Goal: Task Accomplishment & Management: Complete application form

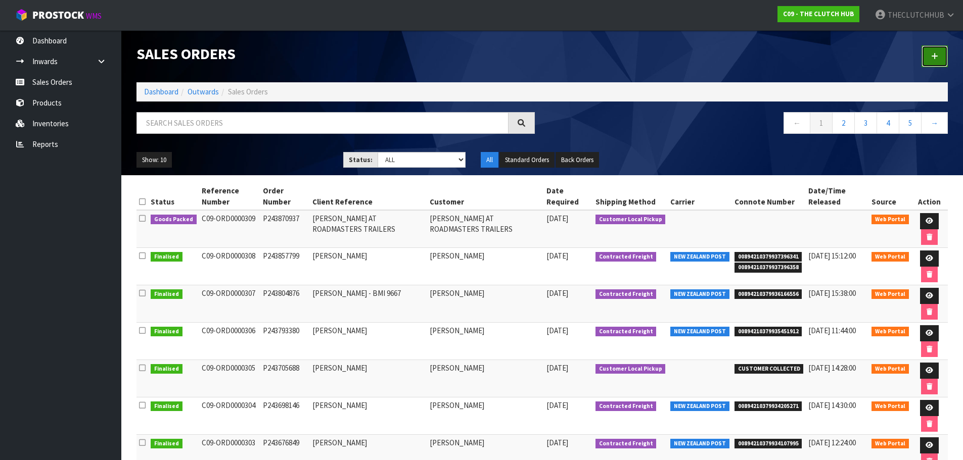
click at [929, 56] on link at bounding box center [934, 56] width 26 height 22
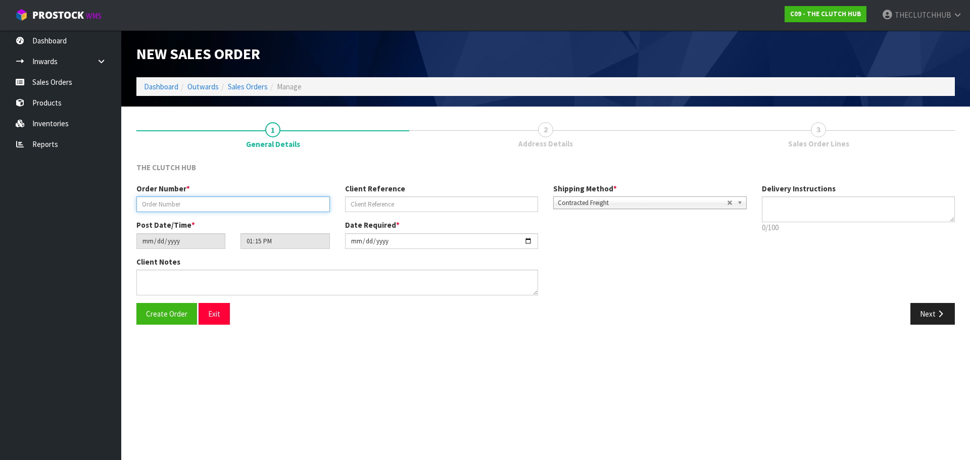
paste input "P243900935"
type input "P243900935"
click at [578, 210] on div "Order Number * P243900935 Client Reference Shipping Method * Pickup Contracted …" at bounding box center [442, 201] width 626 height 36
click at [580, 202] on span "Contracted Freight" at bounding box center [642, 203] width 169 height 12
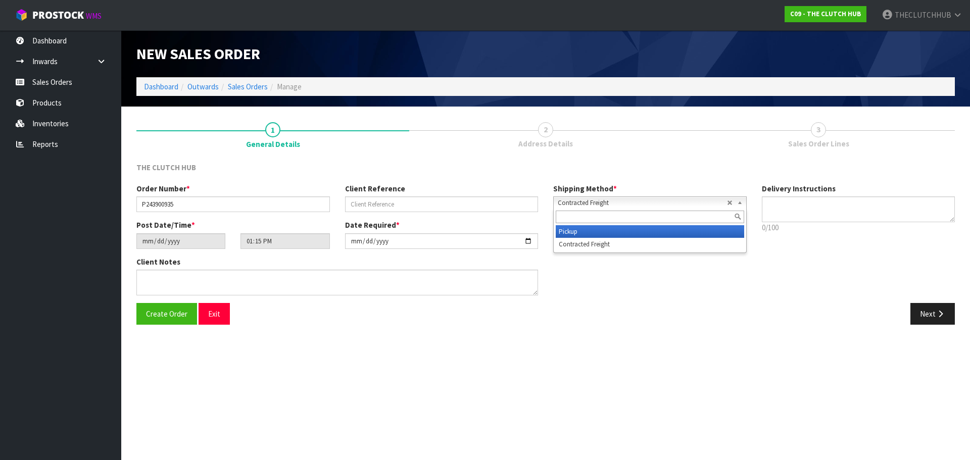
click at [573, 231] on li "Pickup" at bounding box center [650, 231] width 188 height 13
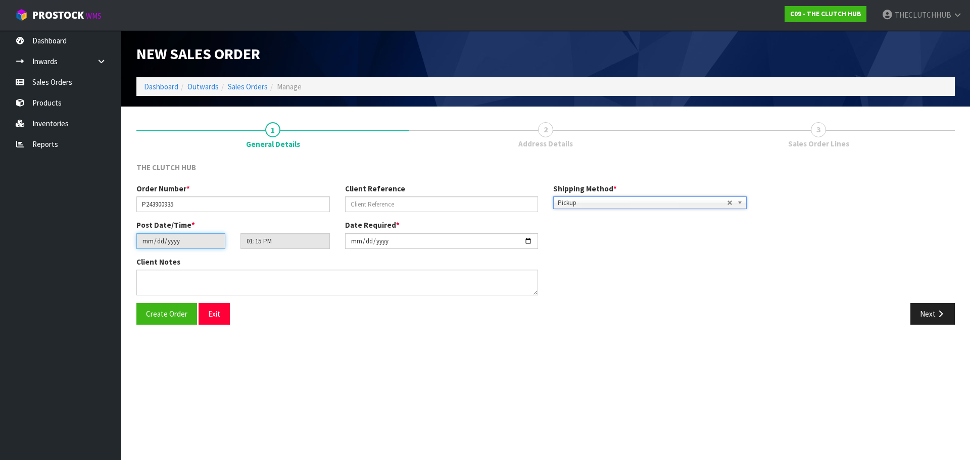
click at [182, 240] on input "[DATE]" at bounding box center [180, 241] width 89 height 16
click at [173, 239] on input "[DATE]" at bounding box center [180, 241] width 89 height 16
click at [185, 239] on input "[DATE]" at bounding box center [180, 241] width 89 height 16
click at [387, 203] on input "text" at bounding box center [442, 205] width 194 height 16
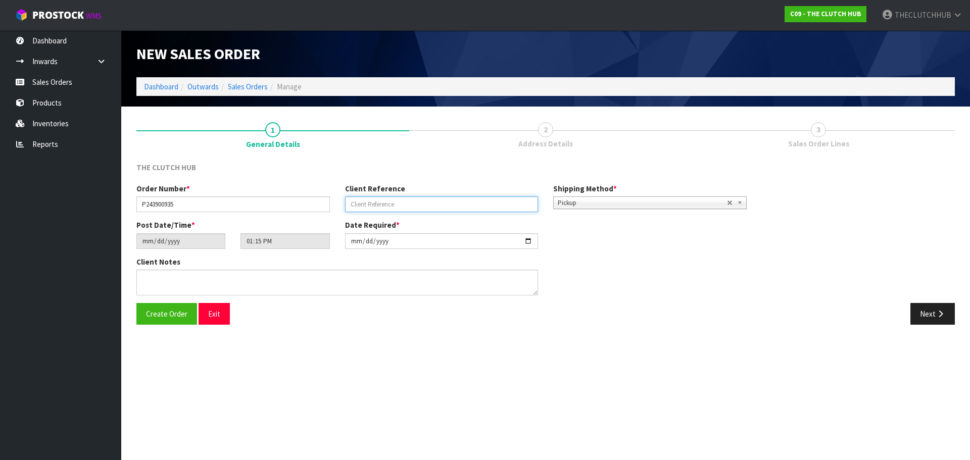
paste input "MAIA"
click at [375, 203] on input "MAIA" at bounding box center [442, 205] width 194 height 16
paste input "KOPA"
type input "[PERSON_NAME]"
click at [180, 310] on span "Create Order" at bounding box center [166, 314] width 41 height 10
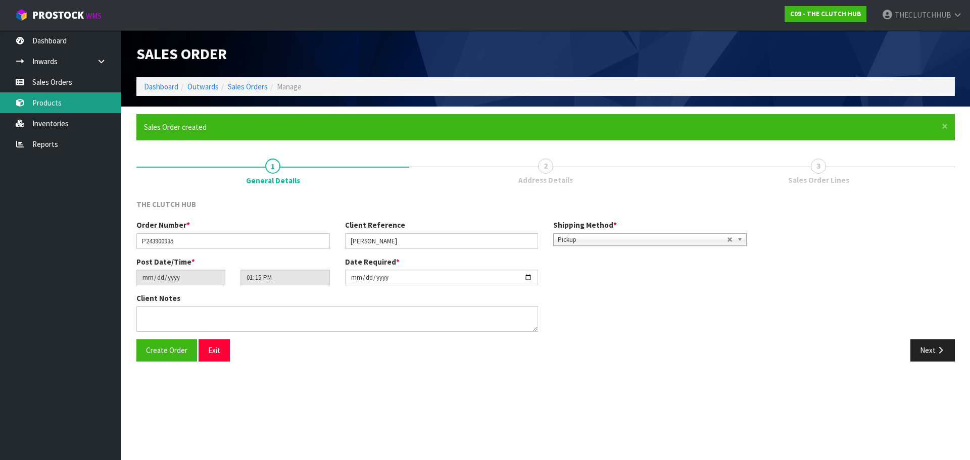
type input "15:15:00.000"
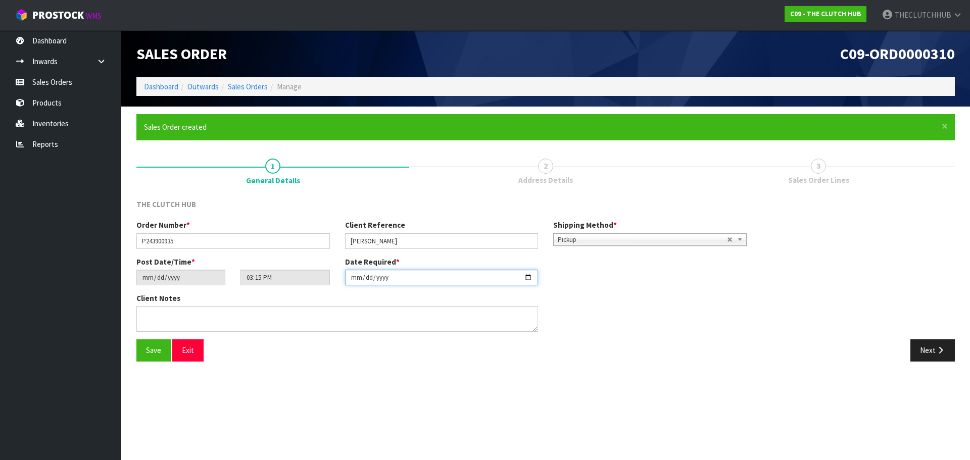
click at [528, 278] on input "[DATE]" at bounding box center [442, 278] width 194 height 16
type input "[DATE]"
click at [160, 350] on span "Save" at bounding box center [153, 351] width 15 height 10
type input "17:15:00.000"
click at [934, 350] on button "Next" at bounding box center [933, 351] width 44 height 22
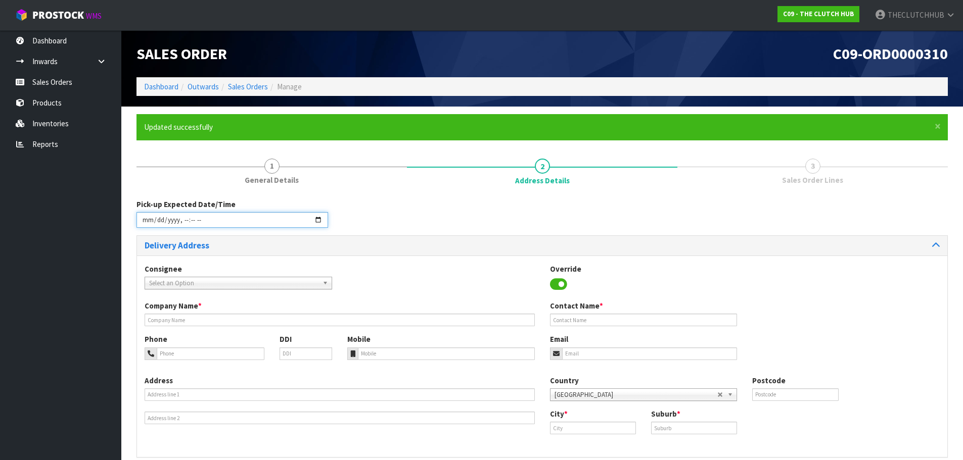
click at [319, 219] on input "datetime-local" at bounding box center [232, 220] width 192 height 16
type input "[DATE]T14:00"
click at [384, 228] on div "Pick-up Expected Date/Time" at bounding box center [542, 217] width 826 height 36
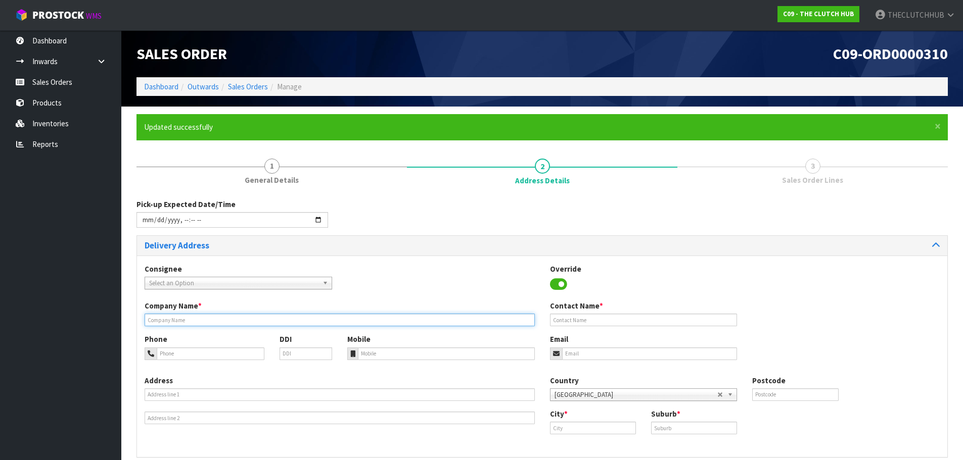
paste input "MAIA"
click at [190, 320] on input "MAIA" at bounding box center [340, 320] width 390 height 13
paste input "KOPA"
drag, startPoint x: 195, startPoint y: 321, endPoint x: 157, endPoint y: 319, distance: 38.0
click at [141, 319] on div "Company Name * [PERSON_NAME]" at bounding box center [339, 314] width 405 height 26
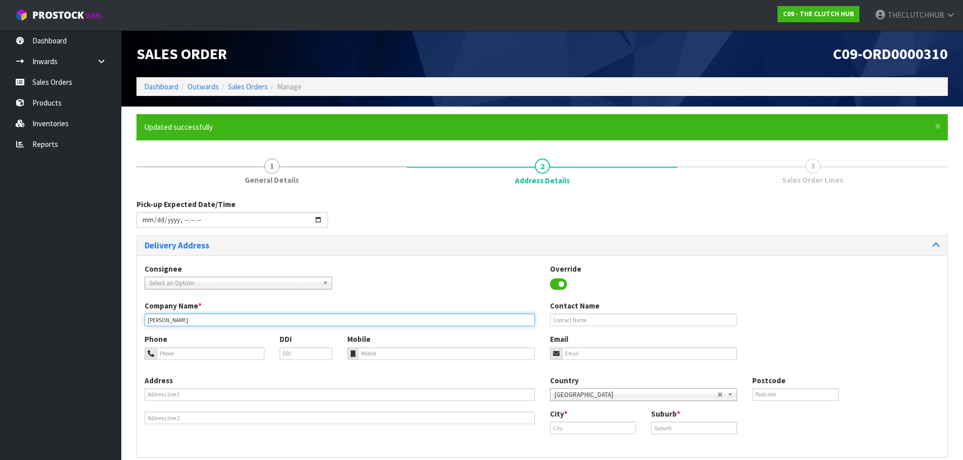
type input "[PERSON_NAME]"
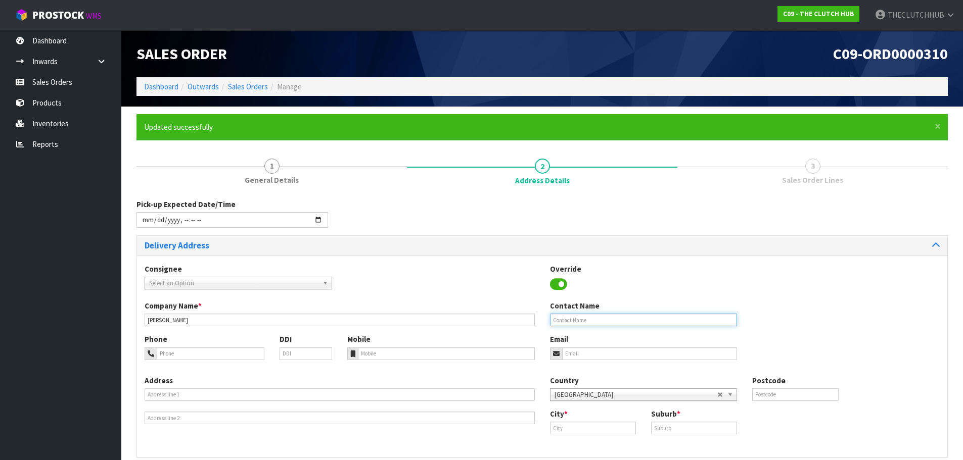
click at [575, 317] on input "text" at bounding box center [643, 320] width 187 height 13
paste input "[PERSON_NAME]"
click at [620, 322] on input "[PERSON_NAME]" at bounding box center [643, 320] width 187 height 13
paste input "MEKOPA"
type input "[PERSON_NAME] MEKOPA"
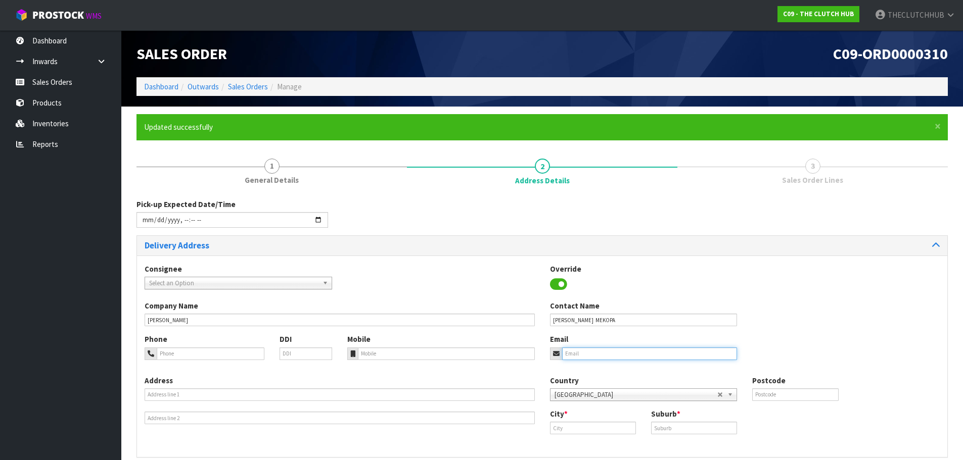
click at [592, 352] on input "email" at bounding box center [649, 354] width 175 height 13
paste input "[EMAIL_ADDRESS][DOMAIN_NAME]"
type input "[EMAIL_ADDRESS][DOMAIN_NAME]"
click at [570, 429] on input "text" at bounding box center [593, 428] width 86 height 13
click at [603, 443] on link "Auc kland" at bounding box center [590, 446] width 80 height 14
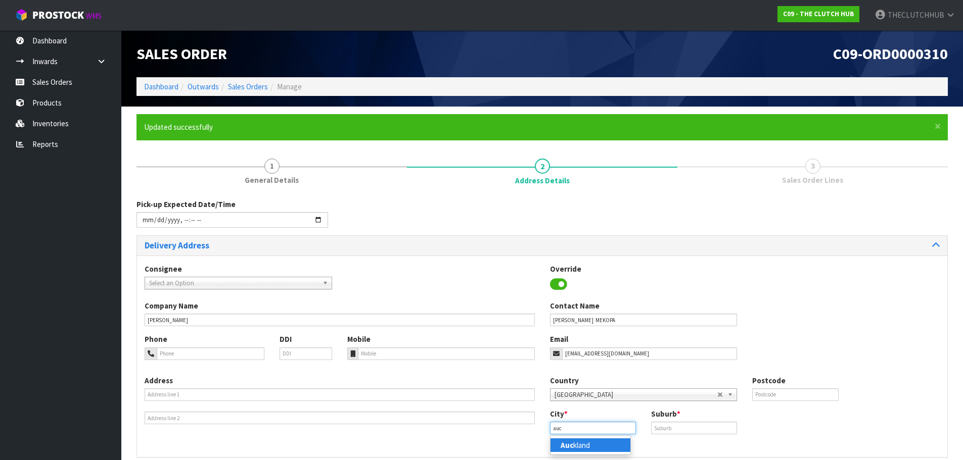
type input "[GEOGRAPHIC_DATA]"
click at [674, 424] on input "text" at bounding box center [694, 428] width 86 height 13
type input "[GEOGRAPHIC_DATA]"
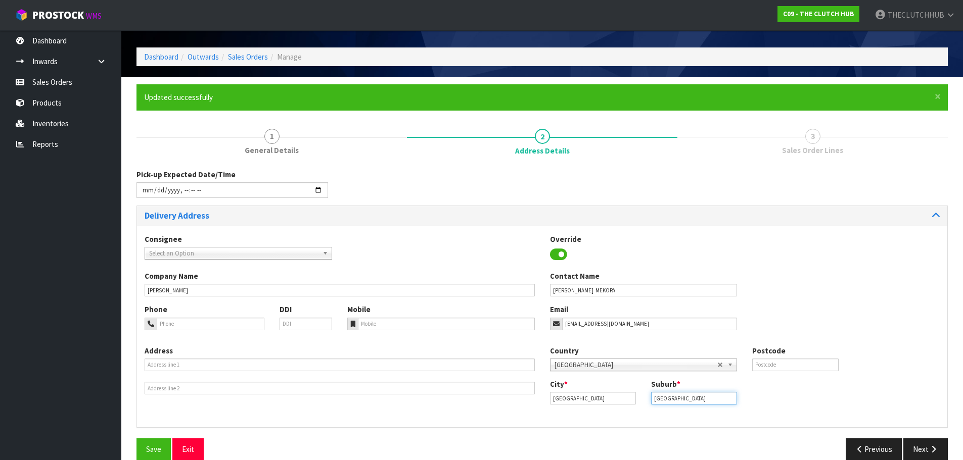
scroll to position [45, 0]
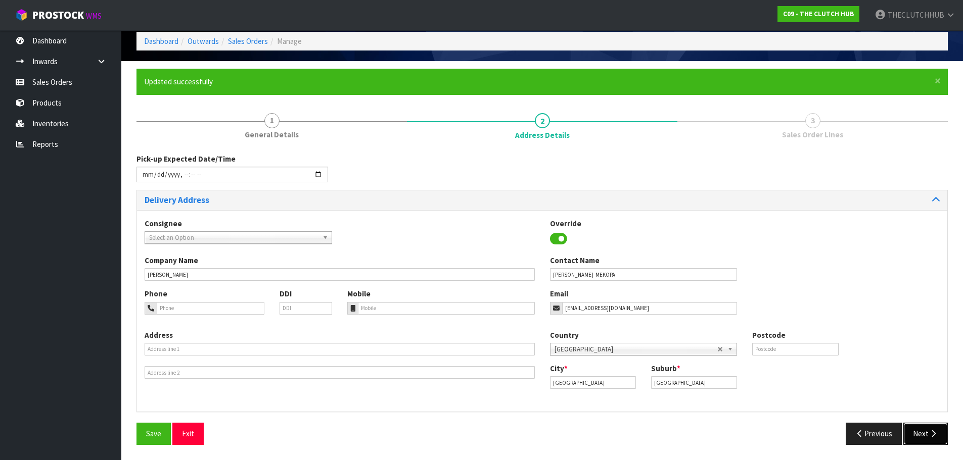
click at [918, 435] on button "Next" at bounding box center [925, 434] width 44 height 22
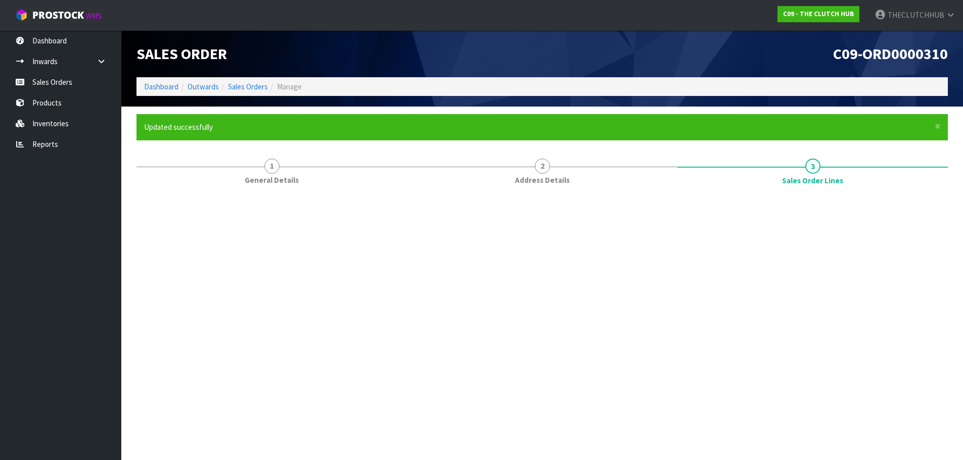
scroll to position [0, 0]
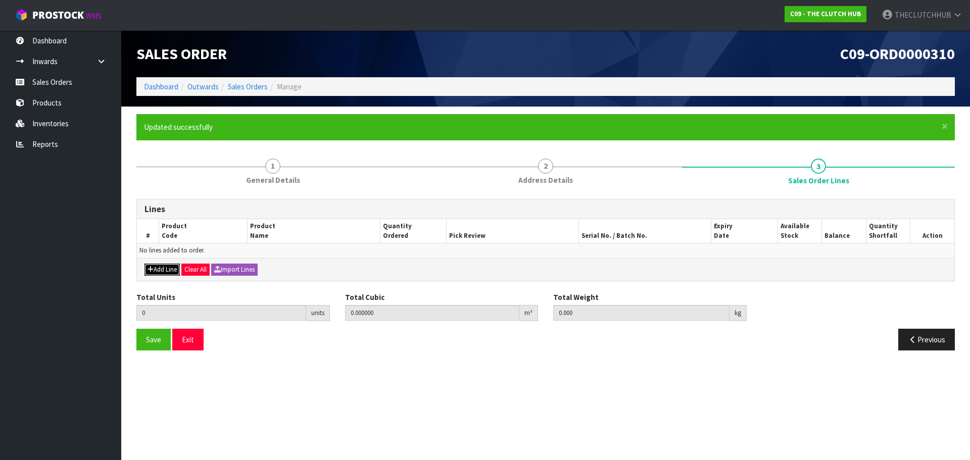
click at [167, 267] on button "Add Line" at bounding box center [162, 270] width 35 height 12
type input "0"
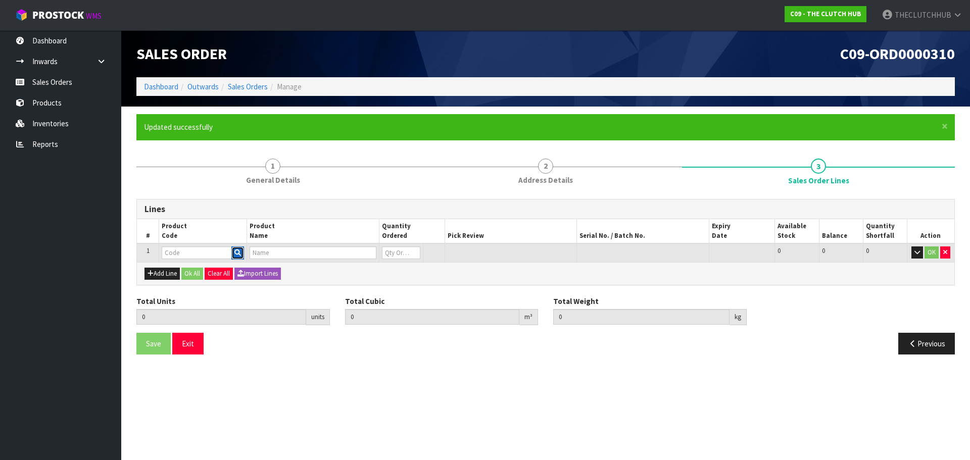
click at [241, 250] on icon "button" at bounding box center [237, 253] width 7 height 7
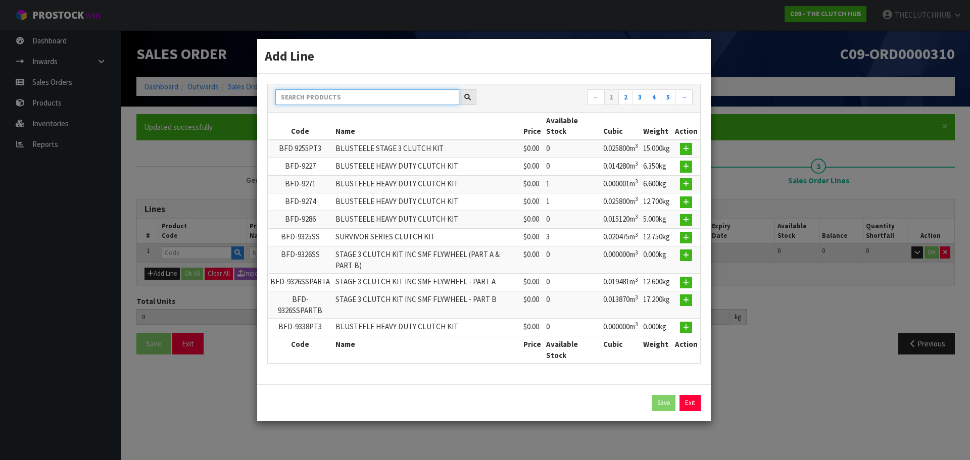
click at [359, 99] on input "text" at bounding box center [367, 97] width 184 height 16
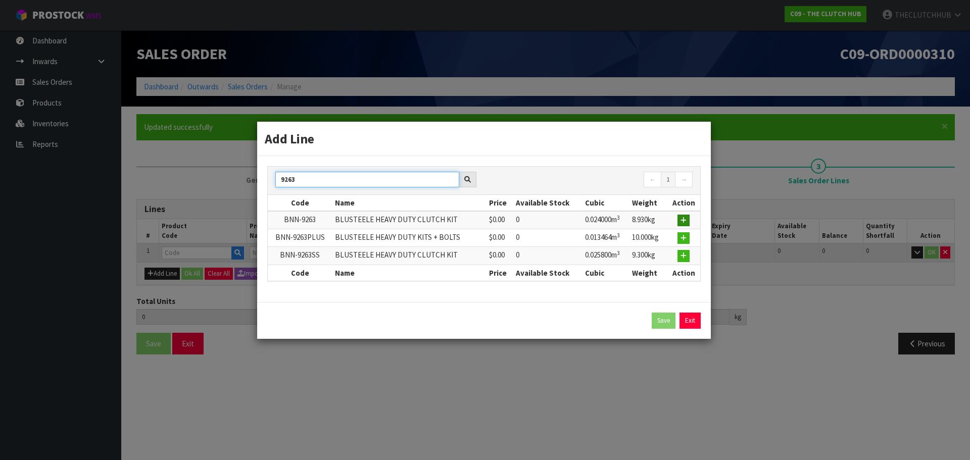
type input "9263"
click at [684, 222] on icon "button" at bounding box center [684, 220] width 6 height 7
type input "0.000000"
type input "0.000"
type input "BNN-9263"
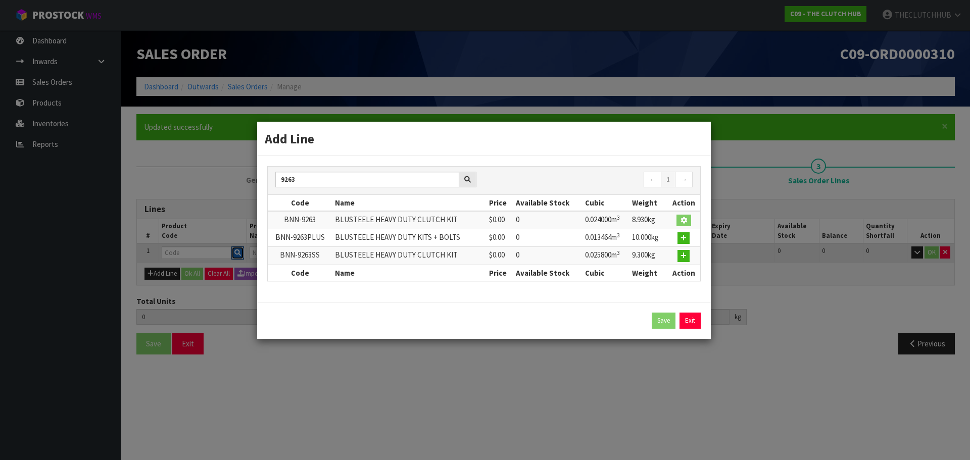
type input "BLUSTEELE HEAVY DUTY CLUTCH KIT"
type input "0"
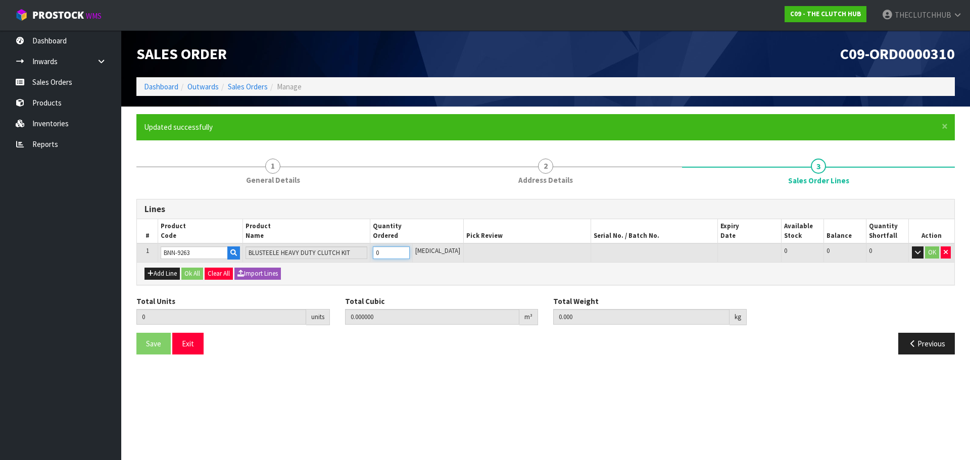
click at [373, 255] on tr "1 BNN-9263 BLUSTEELE HEAVY DUTY CLUTCH KIT 0 [MEDICAL_DATA] 0 0 0 OK" at bounding box center [546, 253] width 818 height 19
type input "1"
type input "0.024"
type input "8.93"
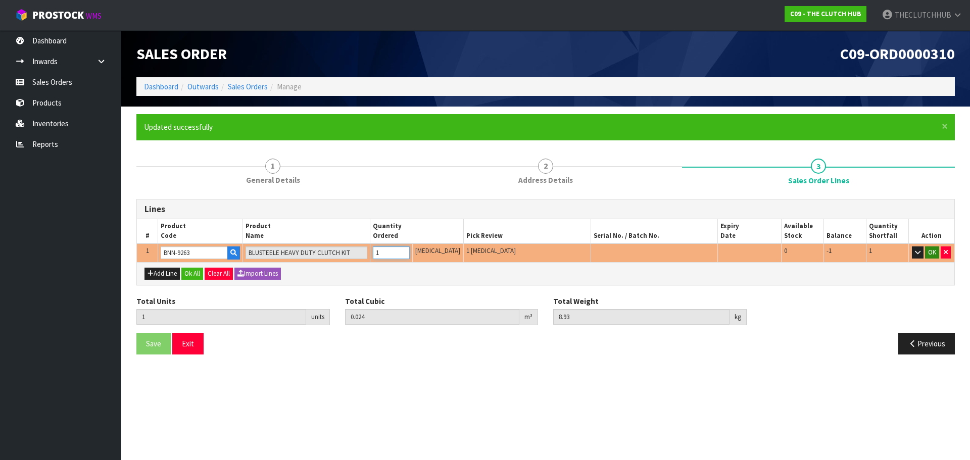
type input "1"
click at [935, 248] on button "OK" at bounding box center [932, 253] width 14 height 12
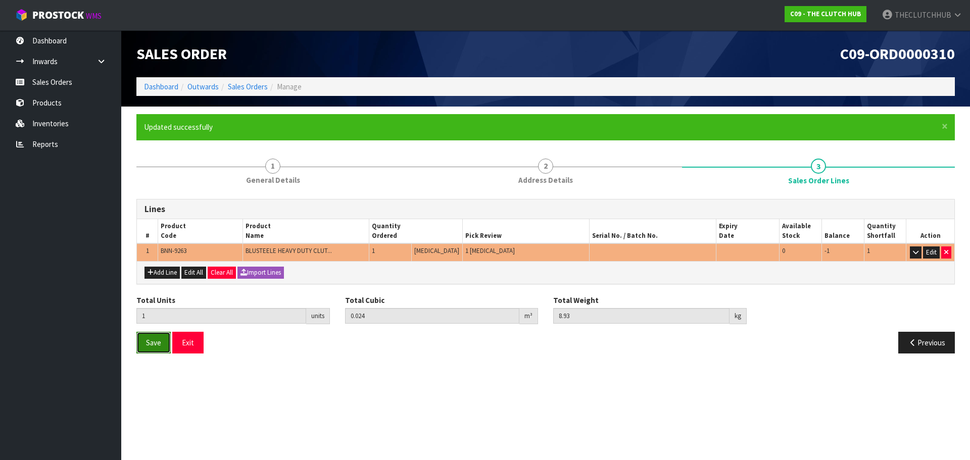
click at [152, 346] on span "Save" at bounding box center [153, 343] width 15 height 10
click at [182, 345] on button "Exit" at bounding box center [187, 343] width 31 height 22
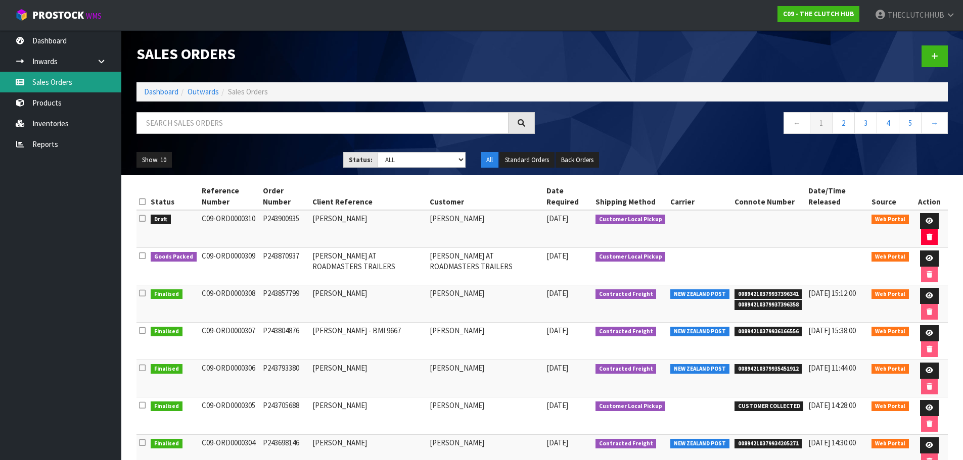
click at [65, 86] on link "Sales Orders" at bounding box center [60, 82] width 121 height 21
click at [935, 58] on icon at bounding box center [934, 57] width 7 height 8
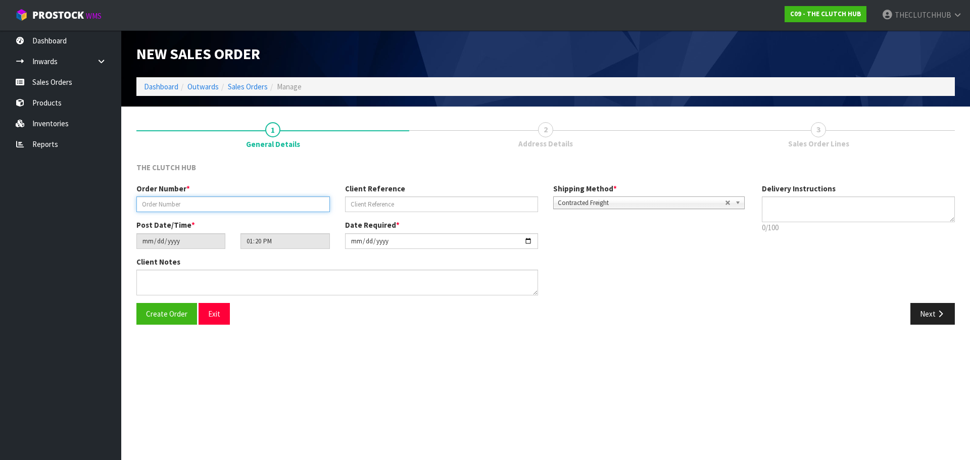
paste input "P243927027"
type input "P243927027"
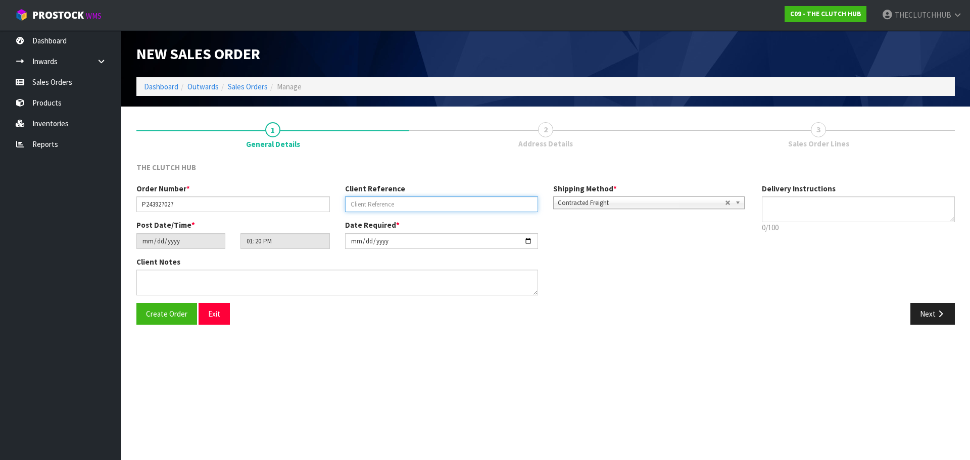
paste input "AFFORDABLE"
click at [443, 208] on input "AFFORDABLE" at bounding box center [442, 205] width 194 height 16
paste input "PARTS WORLD"
type input "AFFORDABLE PARTS WORLD"
click at [178, 239] on input "[DATE]" at bounding box center [180, 241] width 89 height 16
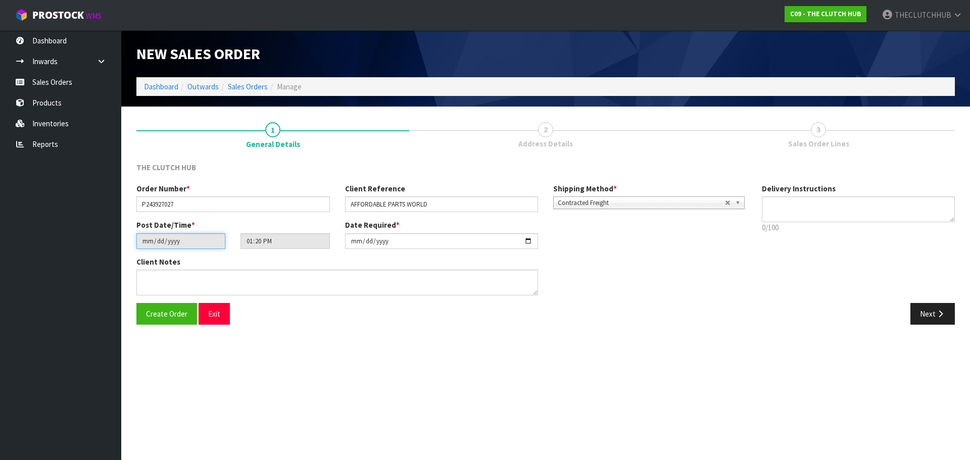
click at [178, 239] on input "[DATE]" at bounding box center [180, 241] width 89 height 16
click at [417, 238] on input "[DATE]" at bounding box center [442, 241] width 194 height 16
click at [530, 239] on input "[DATE]" at bounding box center [442, 241] width 194 height 16
type input "[DATE]"
click at [165, 322] on button "Create Order" at bounding box center [166, 314] width 61 height 22
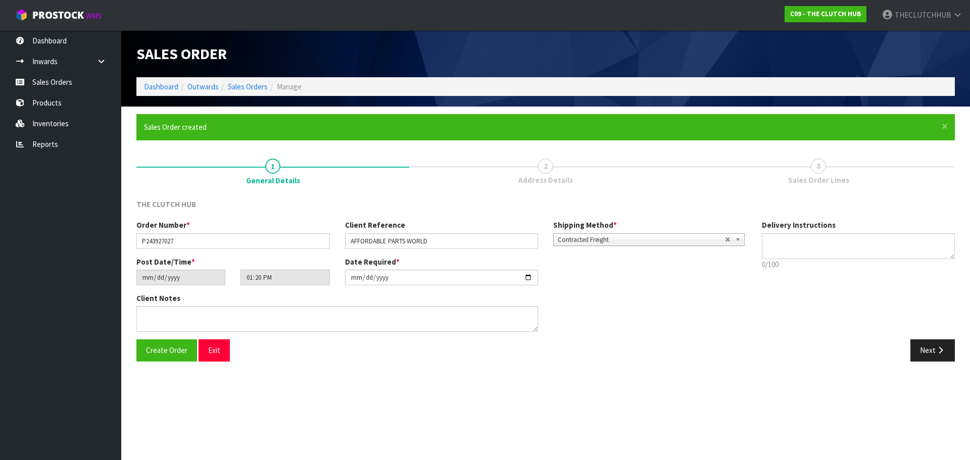
type input "15:20:00.000"
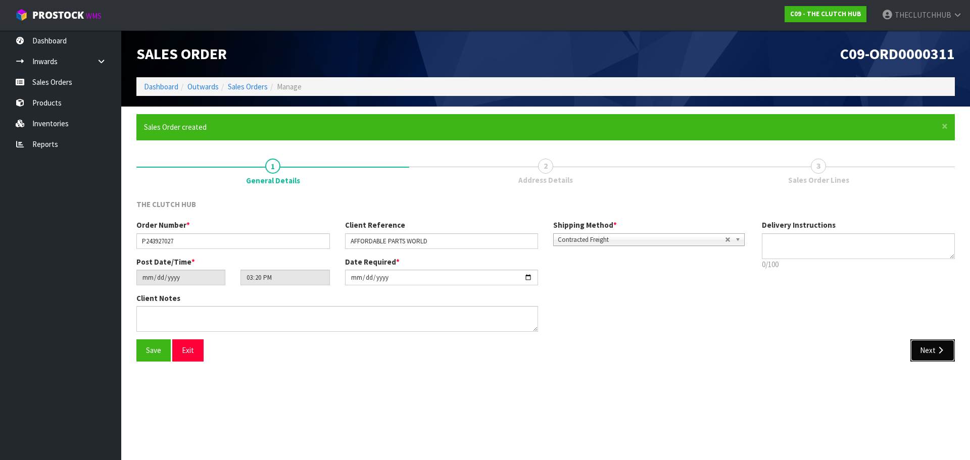
click at [936, 346] on button "Next" at bounding box center [933, 351] width 44 height 22
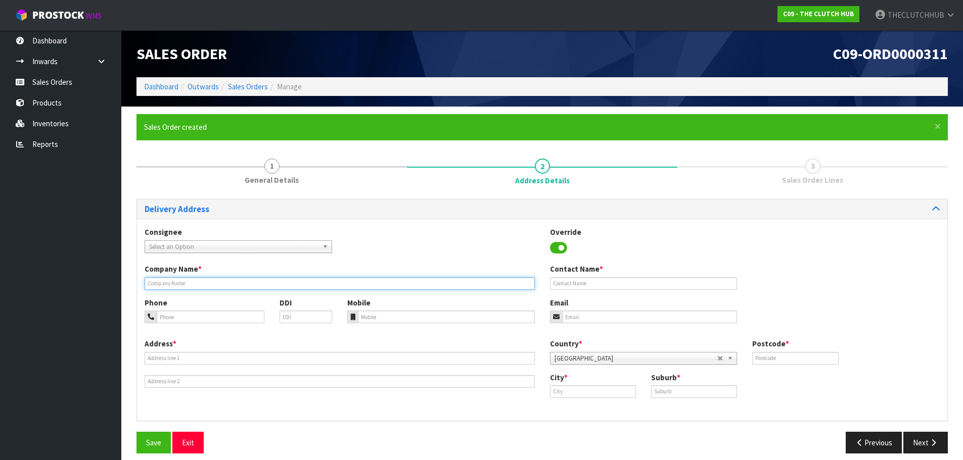
click at [177, 281] on input "text" at bounding box center [340, 283] width 390 height 13
paste input "AFFORDABLE"
click at [234, 284] on input "AFFORDABLE" at bounding box center [340, 283] width 390 height 13
paste input "PARTS WORLD"
drag, startPoint x: 199, startPoint y: 282, endPoint x: 130, endPoint y: 282, distance: 69.2
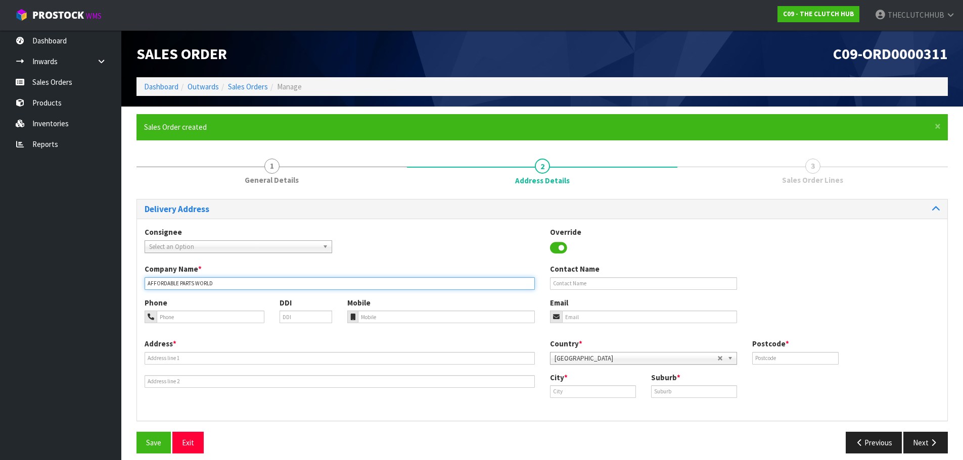
click at [130, 282] on div "× Close Sales Order created 1 General Details 2 Address Details 3 Sales Order L…" at bounding box center [542, 287] width 826 height 347
type input "AFFORDABLE PARTS WORLD"
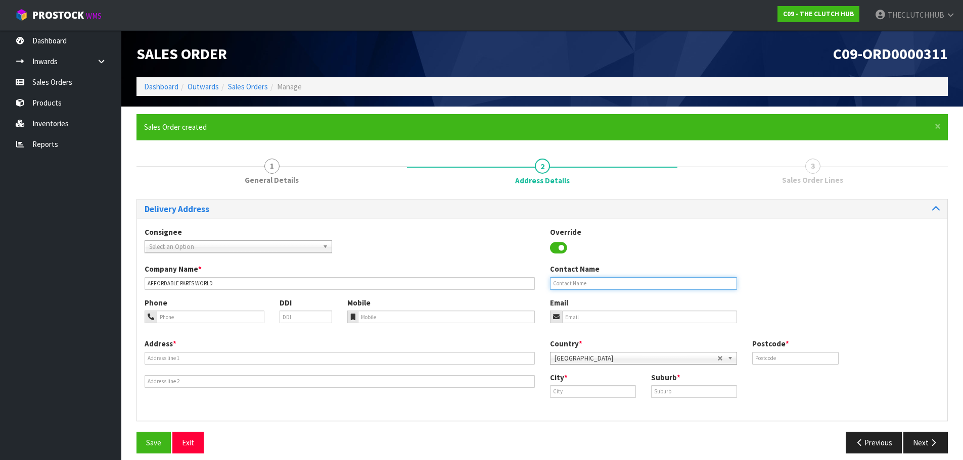
click at [592, 281] on input "text" at bounding box center [643, 283] width 187 height 13
paste input "AFFORDABLE PARTS WORLD"
type input "AFFORDABLE PARTS WORLD"
click at [580, 319] on input "email" at bounding box center [649, 317] width 175 height 13
paste input "[EMAIL_ADDRESS][DOMAIN_NAME]"
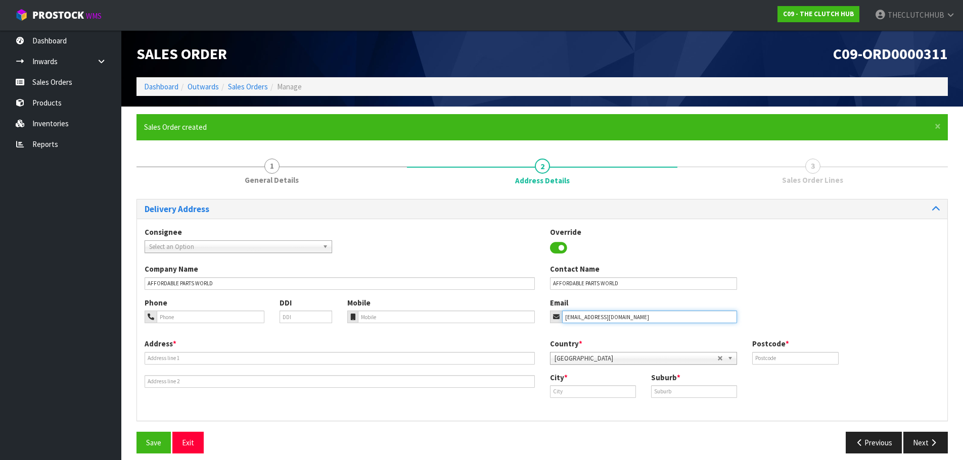
type input "[EMAIL_ADDRESS][DOMAIN_NAME]"
click at [207, 362] on input "text" at bounding box center [340, 358] width 390 height 13
click at [155, 355] on input "text" at bounding box center [340, 358] width 390 height 13
paste input "[STREET_ADDRESS][PERSON_NAME]"
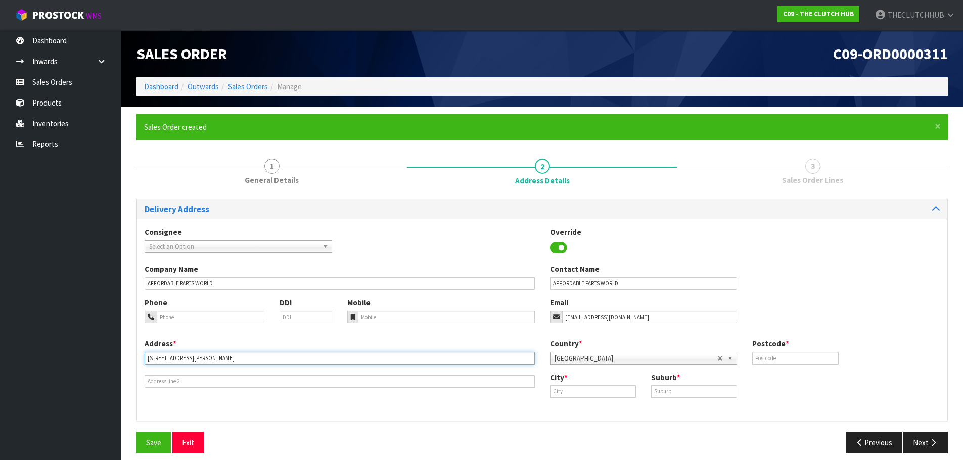
type input "[STREET_ADDRESS][PERSON_NAME]"
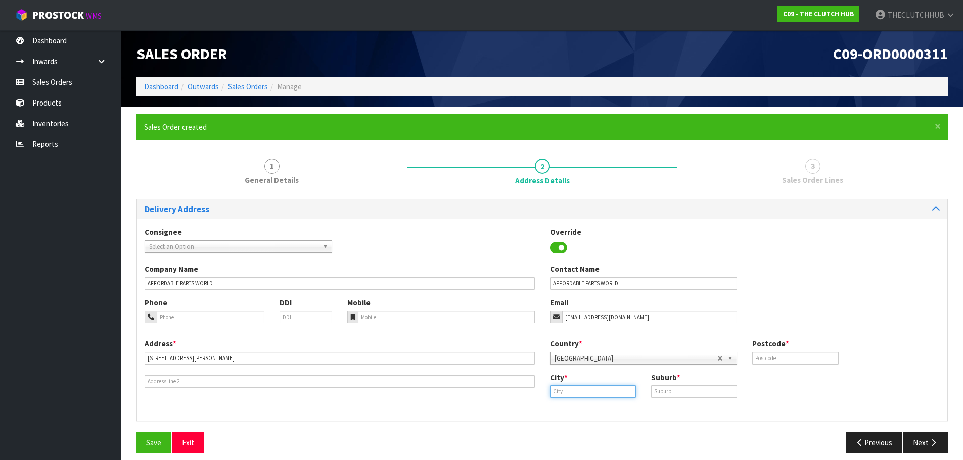
click at [626, 394] on input "text" at bounding box center [593, 392] width 86 height 13
click at [581, 410] on link "Hen derson" at bounding box center [590, 409] width 80 height 14
type input "[PERSON_NAME]"
click at [664, 390] on input "text" at bounding box center [694, 392] width 86 height 13
type input "[PERSON_NAME]"
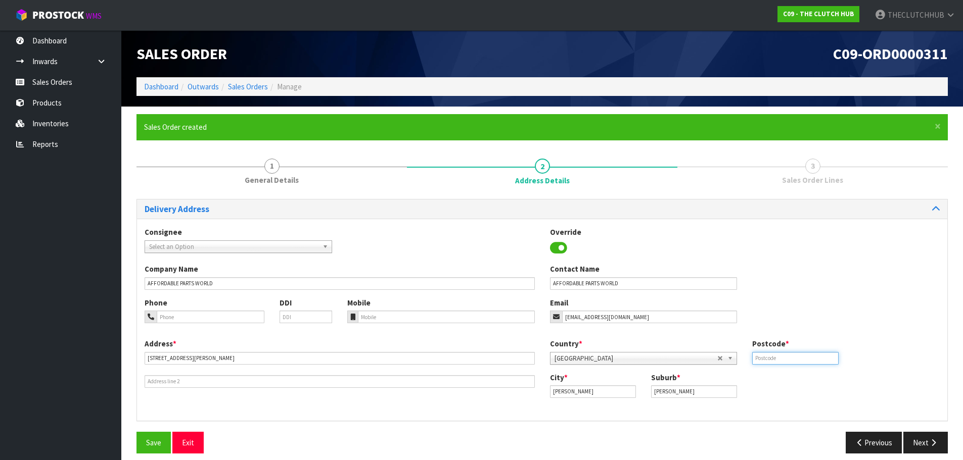
click at [767, 363] on input "text" at bounding box center [795, 358] width 86 height 13
type input "0612"
click at [410, 315] on input "tel" at bounding box center [446, 317] width 177 height 13
paste input "0211035115"
type input "0211035115"
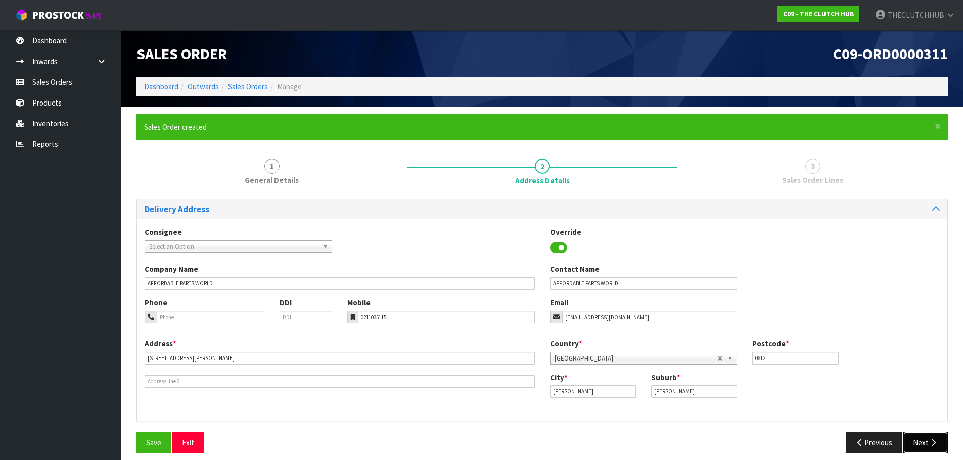
click at [922, 443] on button "Next" at bounding box center [925, 443] width 44 height 22
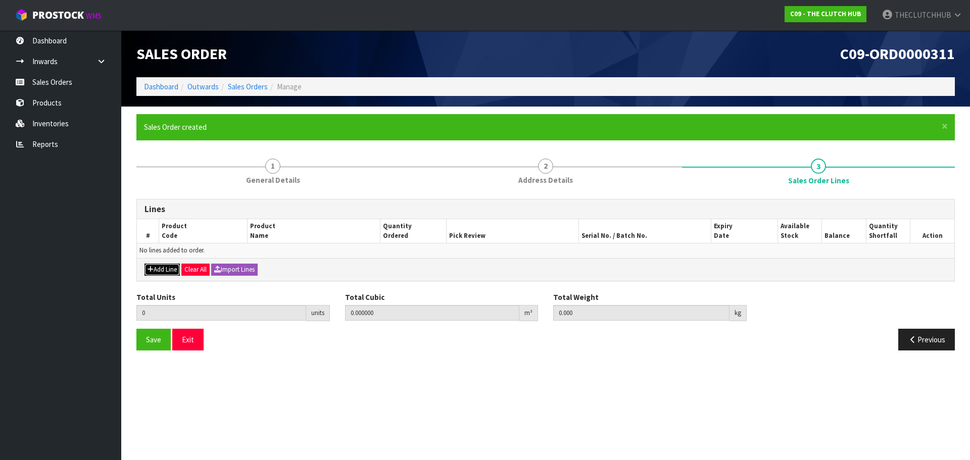
click at [165, 270] on button "Add Line" at bounding box center [162, 270] width 35 height 12
type input "0"
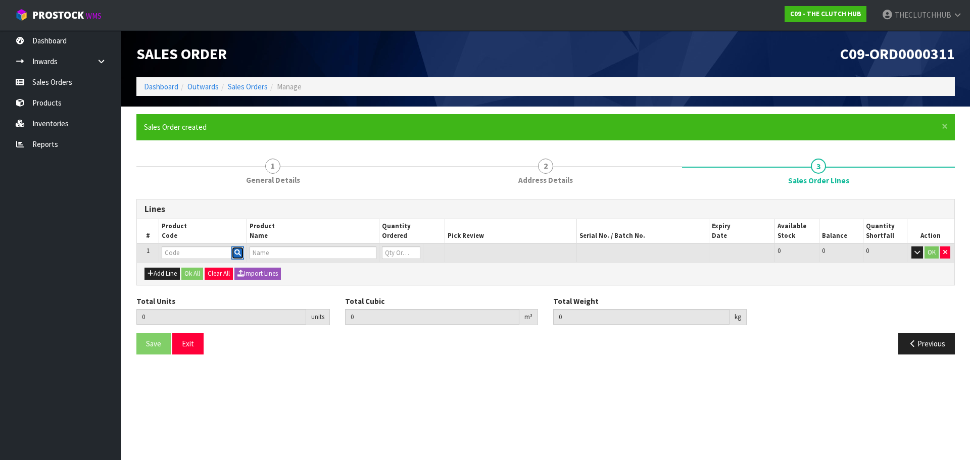
click at [238, 253] on icon "button" at bounding box center [237, 253] width 7 height 7
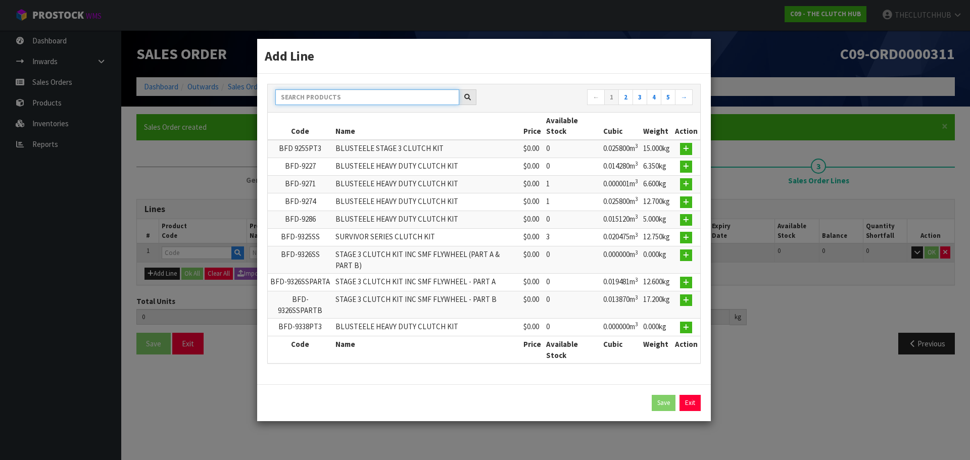
click at [325, 98] on input "text" at bounding box center [367, 97] width 184 height 16
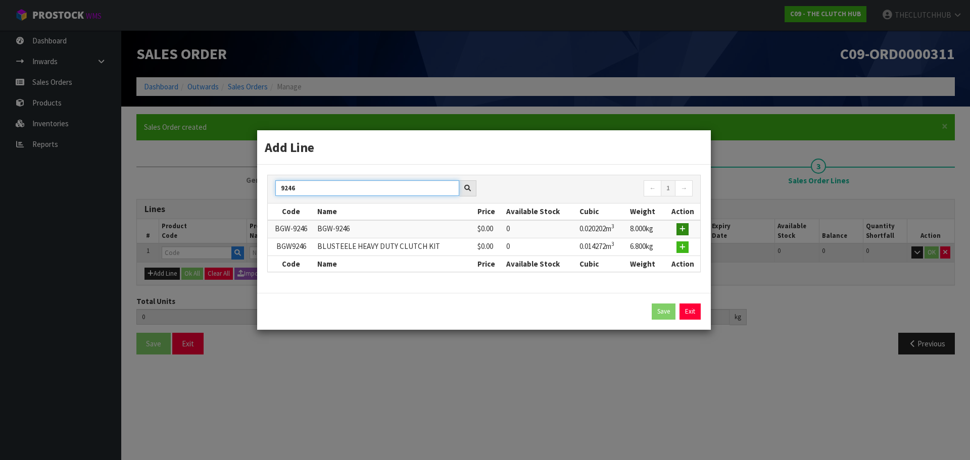
type input "9246"
click at [678, 225] on button "button" at bounding box center [683, 229] width 12 height 12
type input "0.000000"
type input "0.000"
type input "BGW-9246"
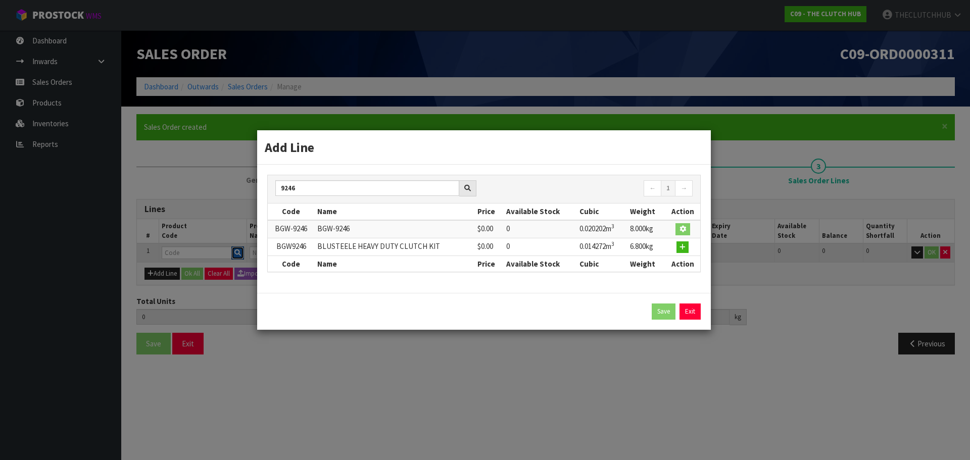
type input "BGW-9246"
type input "0"
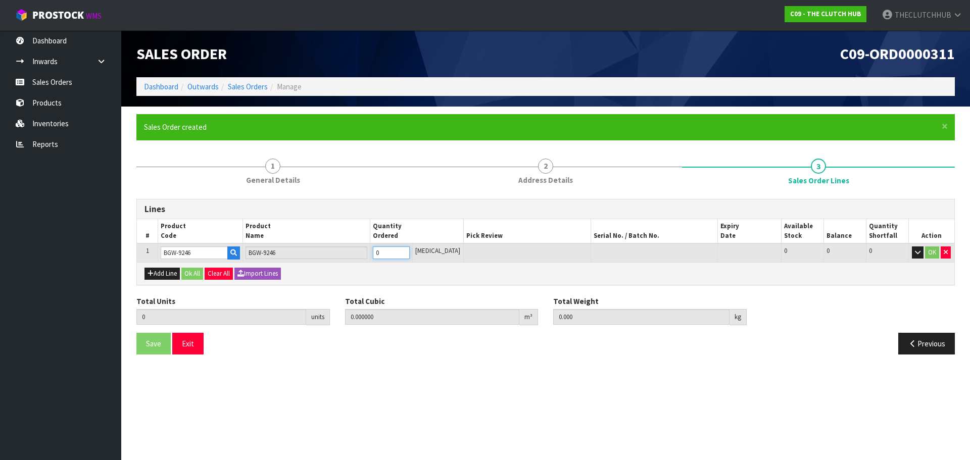
drag, startPoint x: 399, startPoint y: 246, endPoint x: 380, endPoint y: 252, distance: 20.3
click at [380, 252] on td "0" at bounding box center [391, 253] width 42 height 19
type input "1"
type input "0.020202"
type input "8"
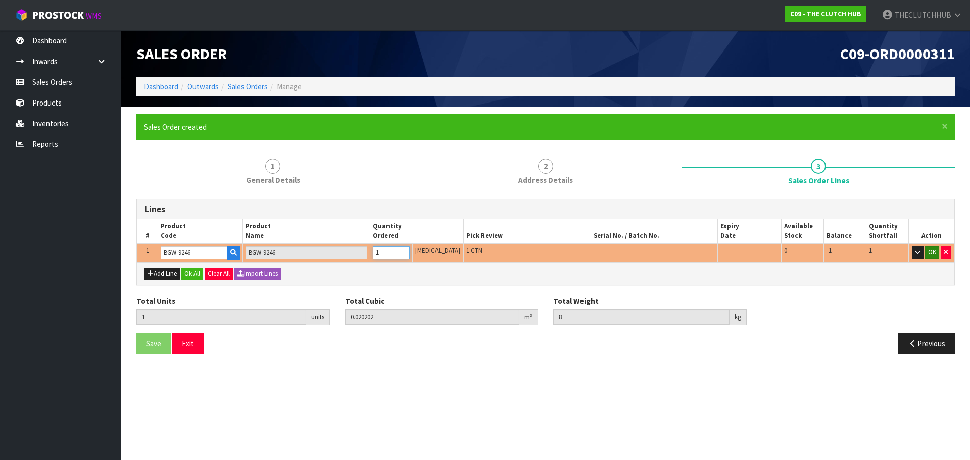
type input "1"
click at [931, 253] on button "OK" at bounding box center [932, 253] width 14 height 12
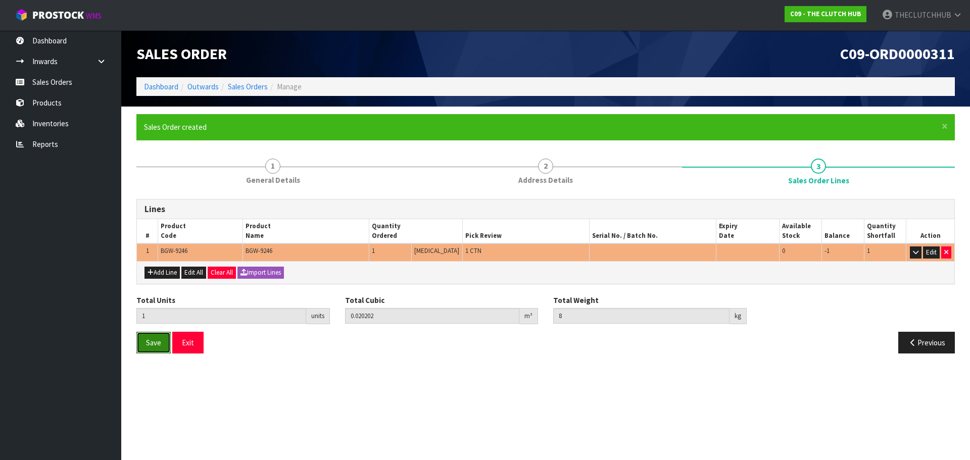
click at [148, 347] on span "Save" at bounding box center [153, 343] width 15 height 10
click at [197, 346] on button "Exit" at bounding box center [187, 343] width 31 height 22
